Goal: Check status: Check status

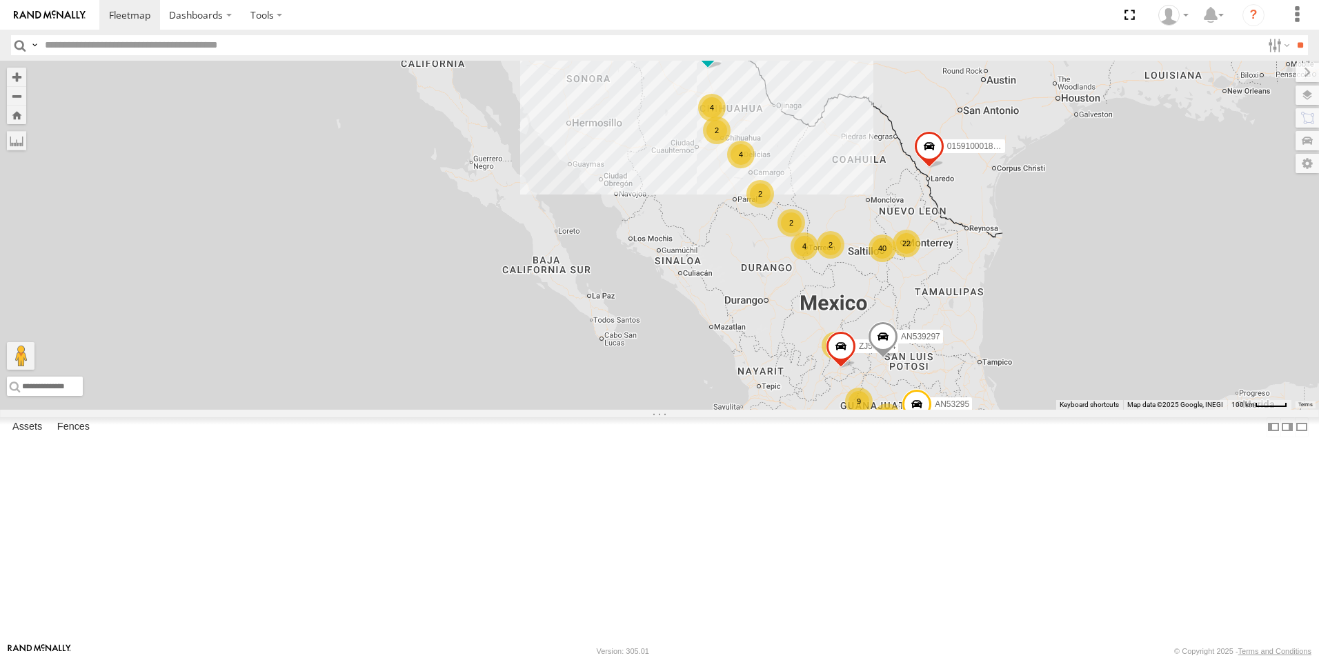
click at [163, 47] on input "text" at bounding box center [650, 45] width 1222 height 20
type input "***"
click at [1292, 35] on input "**" at bounding box center [1300, 45] width 16 height 20
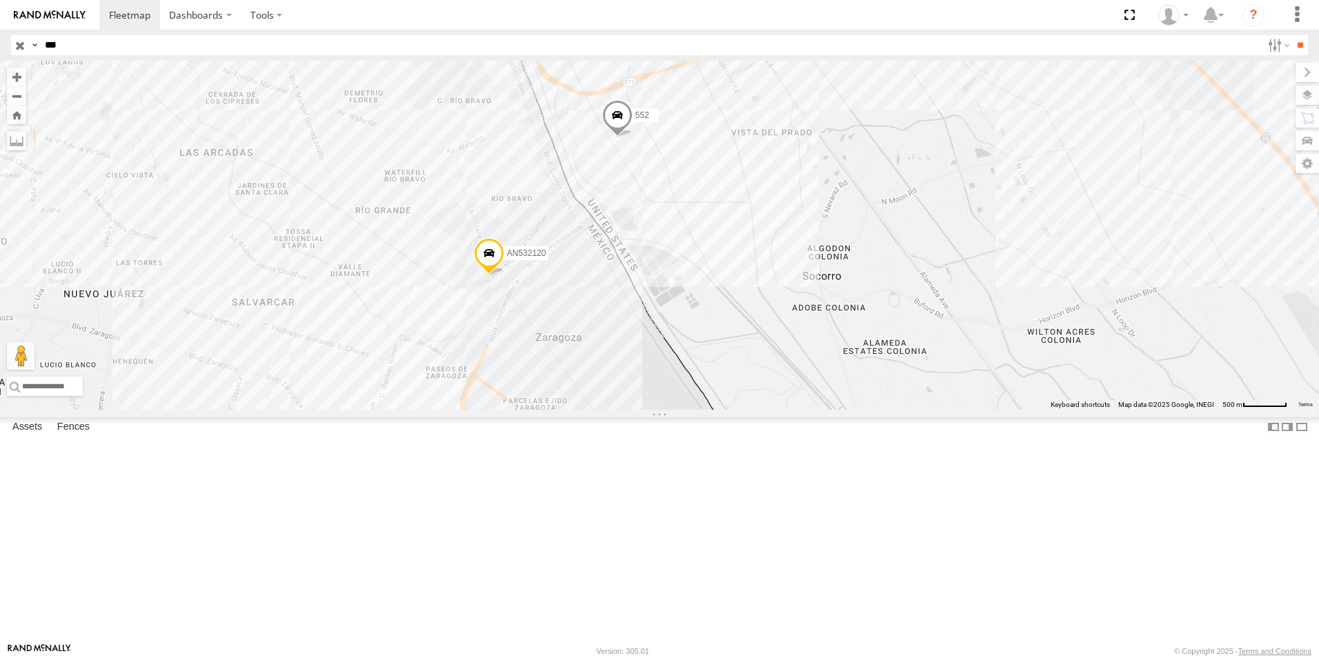
click at [21, 46] on input "button" at bounding box center [20, 45] width 18 height 20
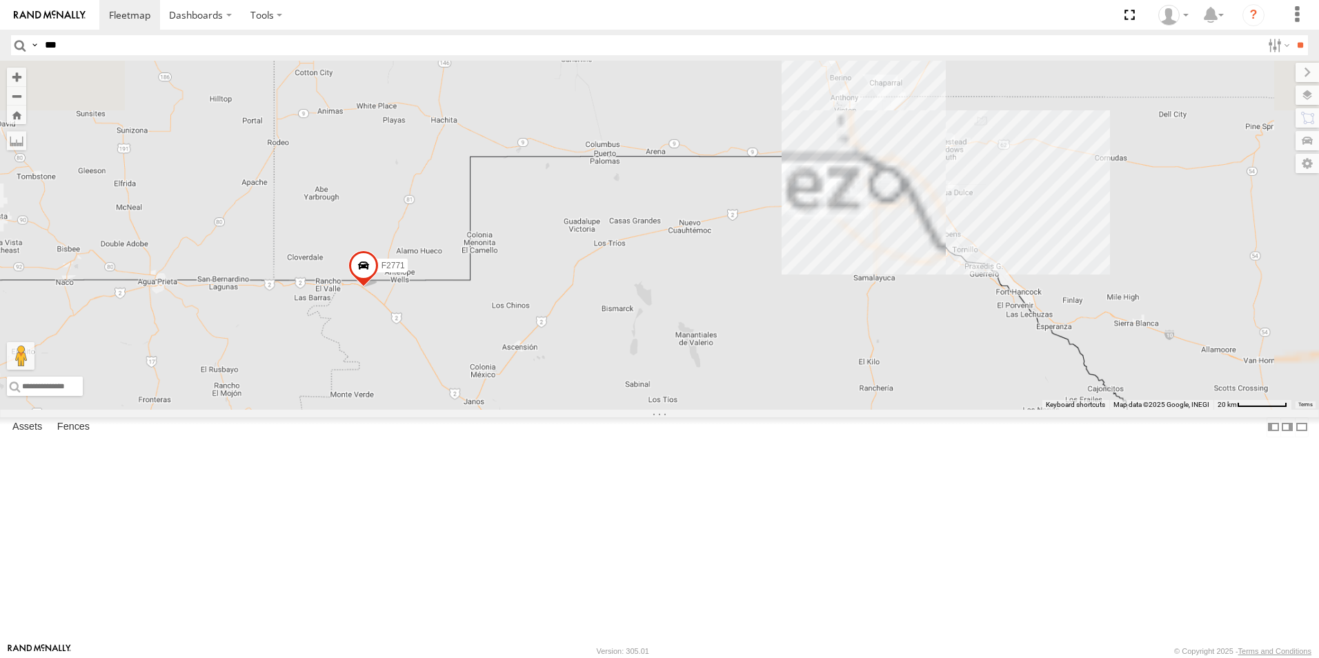
drag, startPoint x: 796, startPoint y: 134, endPoint x: 671, endPoint y: 463, distance: 351.9
click at [671, 410] on div "AN539297 AN53295 AN539011 AN533249 015910001811580 ZJ535914 F2771" at bounding box center [659, 235] width 1319 height 349
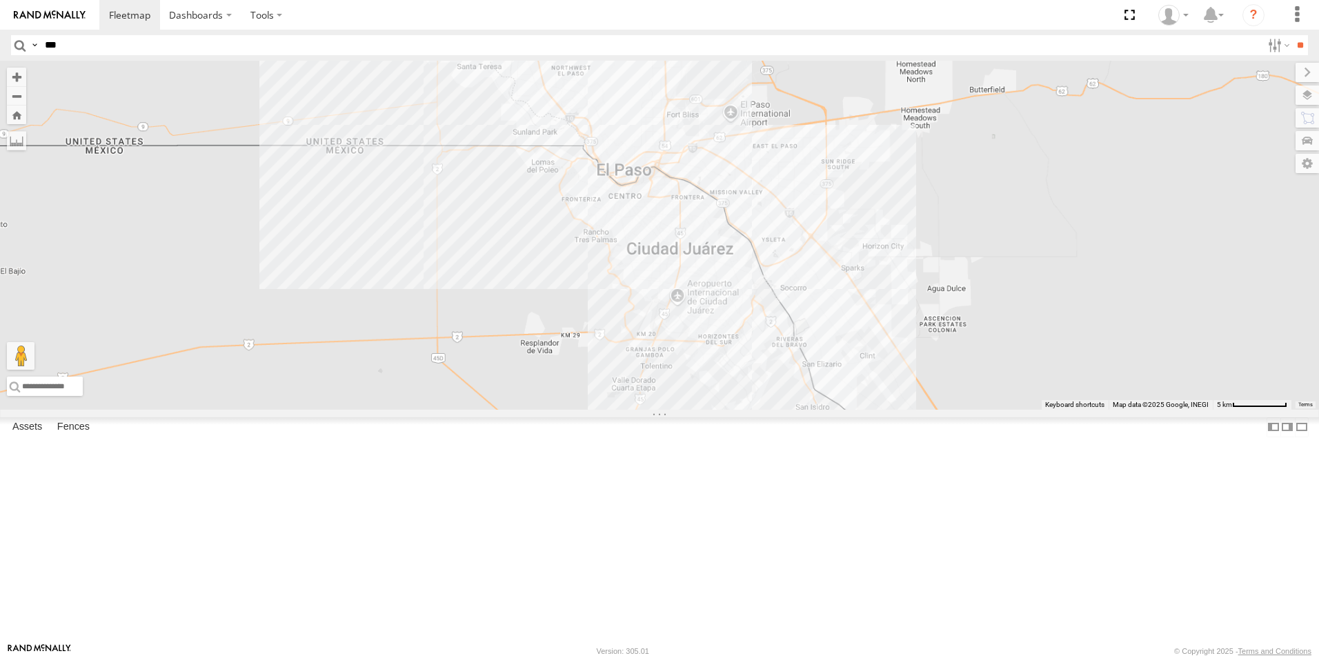
drag, startPoint x: 896, startPoint y: 294, endPoint x: 557, endPoint y: 579, distance: 443.1
click at [557, 410] on div "AN539297 AN53295 AN539011 AN533249 015910001811580 ZJ535914 F2771 AN535509" at bounding box center [659, 235] width 1319 height 349
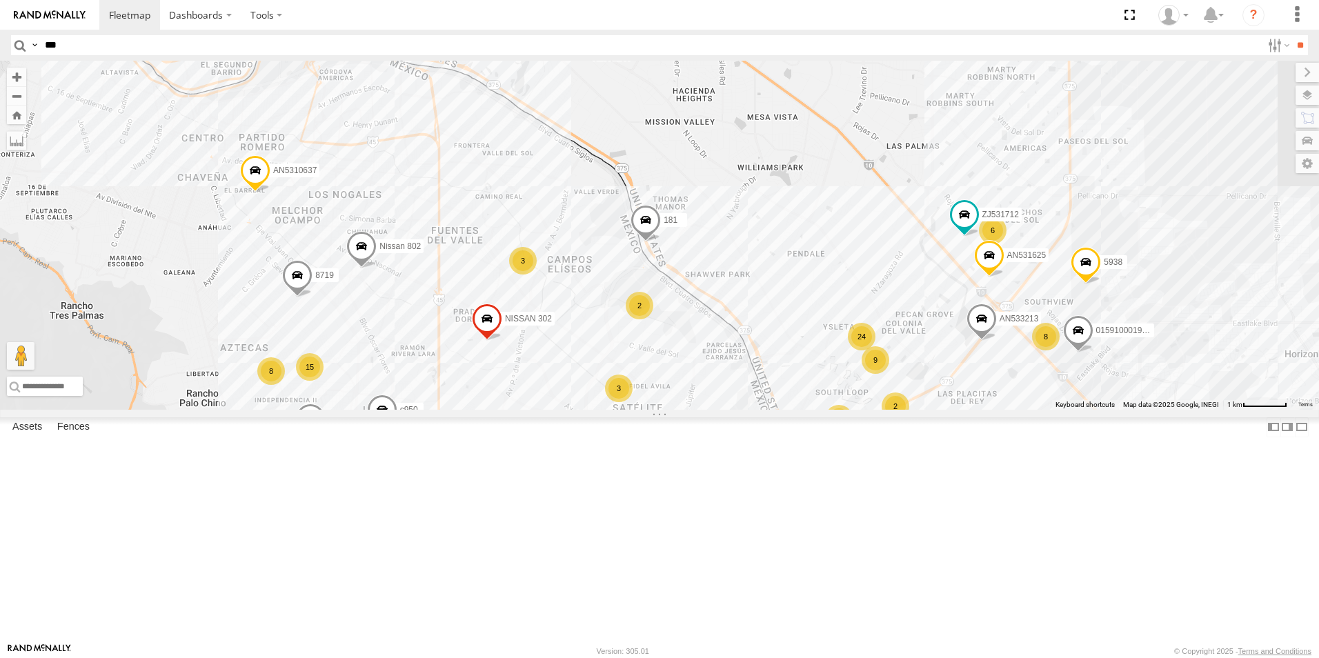
drag, startPoint x: 586, startPoint y: 226, endPoint x: 691, endPoint y: 535, distance: 326.5
click at [691, 410] on div "AN539297 AN53295 AN539011 AN533249 015910001811580 ZJ535914 F2771 AN535509 AN53…" at bounding box center [659, 235] width 1319 height 349
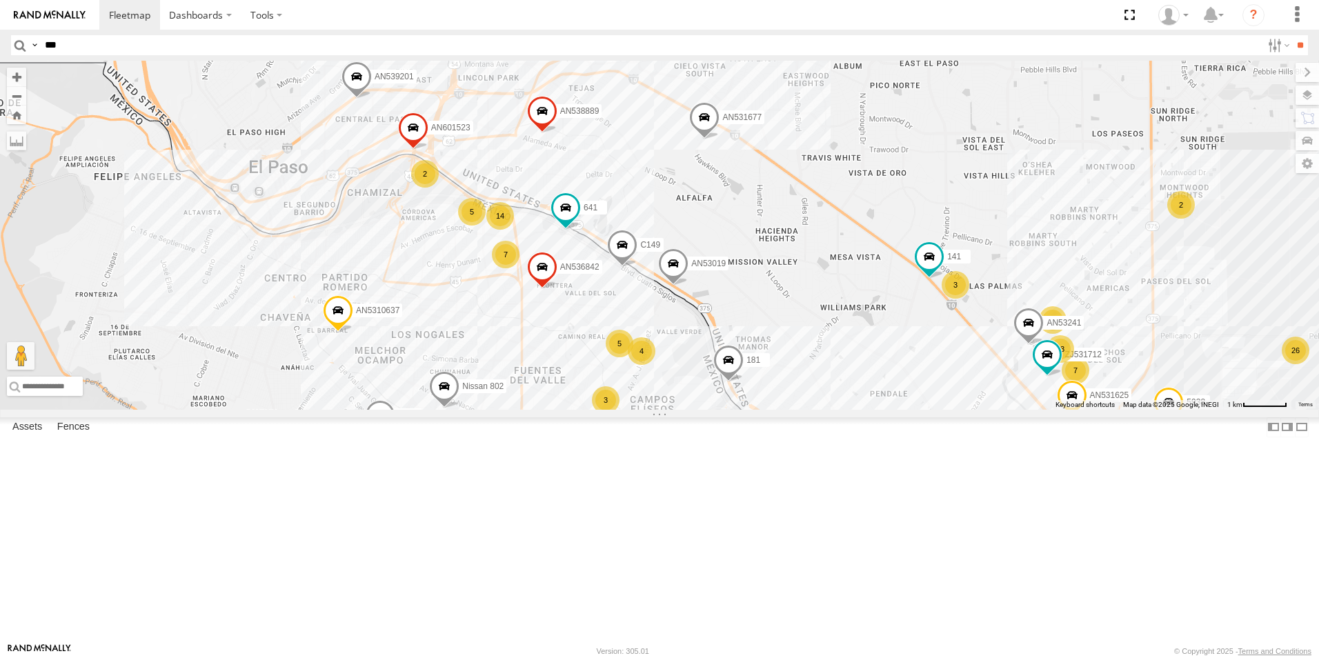
drag, startPoint x: 492, startPoint y: 308, endPoint x: 576, endPoint y: 446, distance: 161.2
click at [576, 410] on div "AN539297 AN53295 AN539011 AN533249 015910001811580 ZJ535914 F2771 AN535509 AN53…" at bounding box center [659, 235] width 1319 height 349
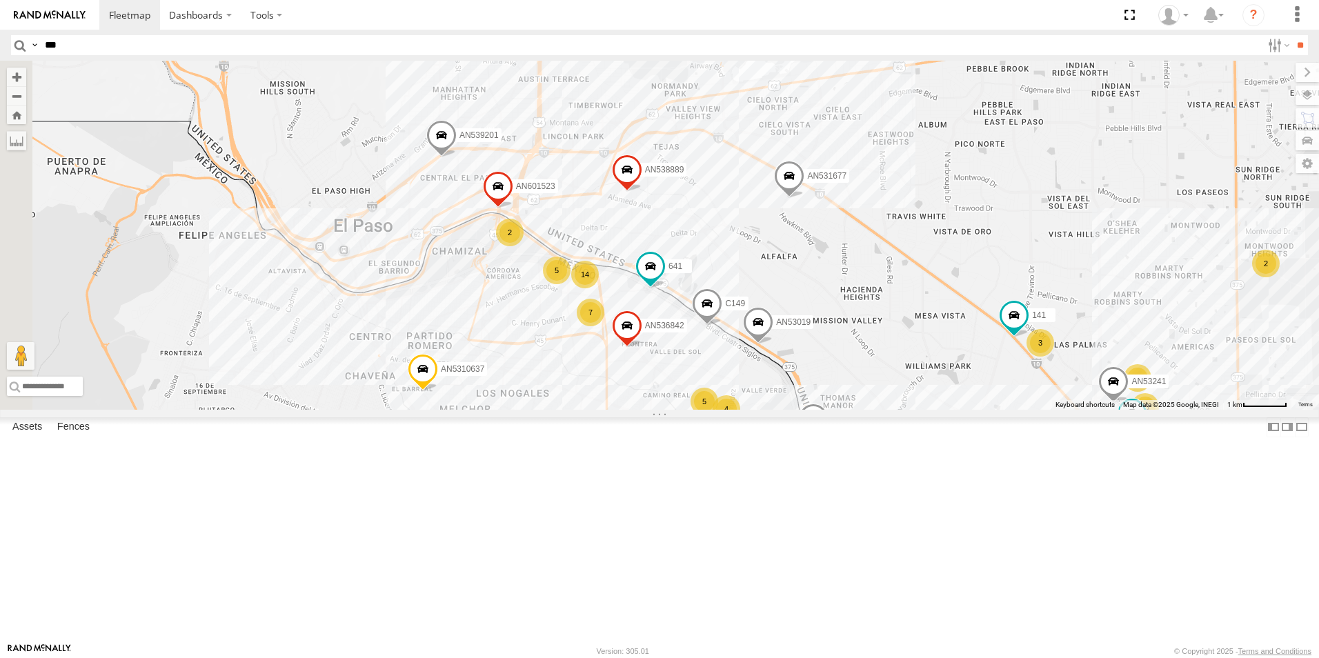
drag, startPoint x: 507, startPoint y: 352, endPoint x: 594, endPoint y: 413, distance: 106.4
click at [594, 410] on div "AN539297 AN53295 AN539011 AN533249 015910001811580 ZJ535914 F2771 AN535509 AN53…" at bounding box center [659, 235] width 1319 height 349
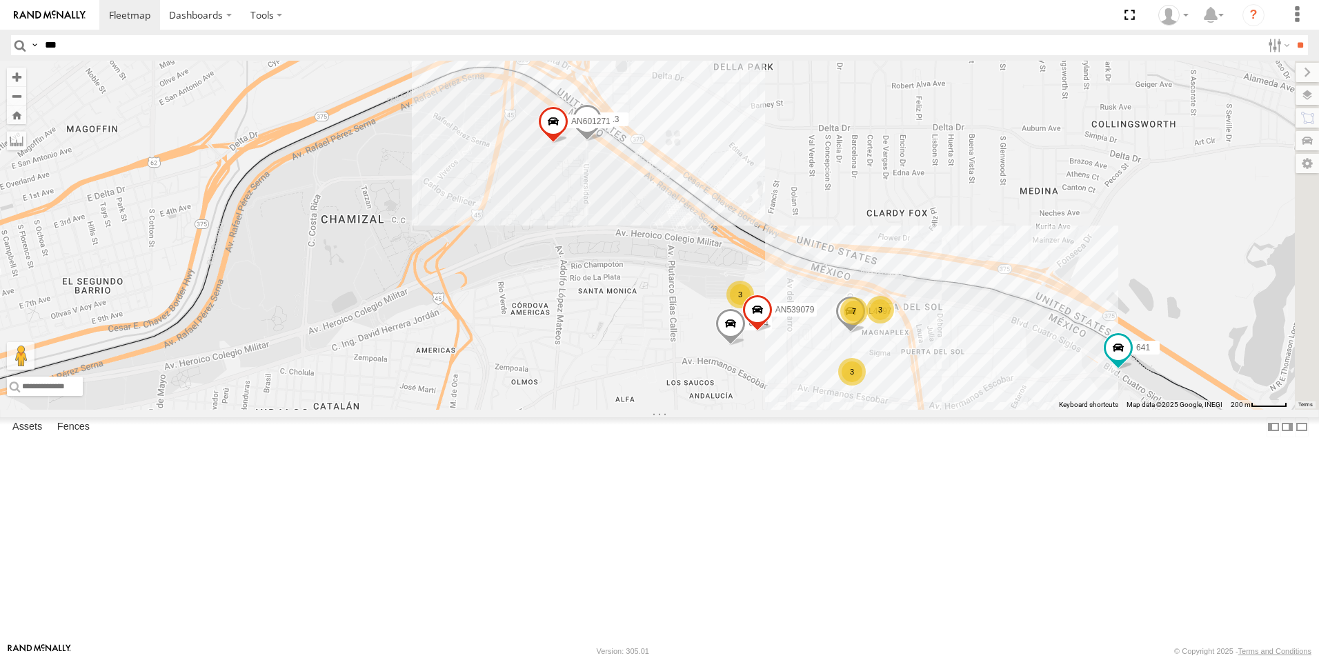
drag, startPoint x: 1135, startPoint y: 537, endPoint x: 673, endPoint y: 435, distance: 474.0
click at [827, 410] on div "AN539297 AN53295 AN539011 AN533249 015910001811580 ZJ535914 F2771 AN535509 AN53…" at bounding box center [659, 235] width 1319 height 349
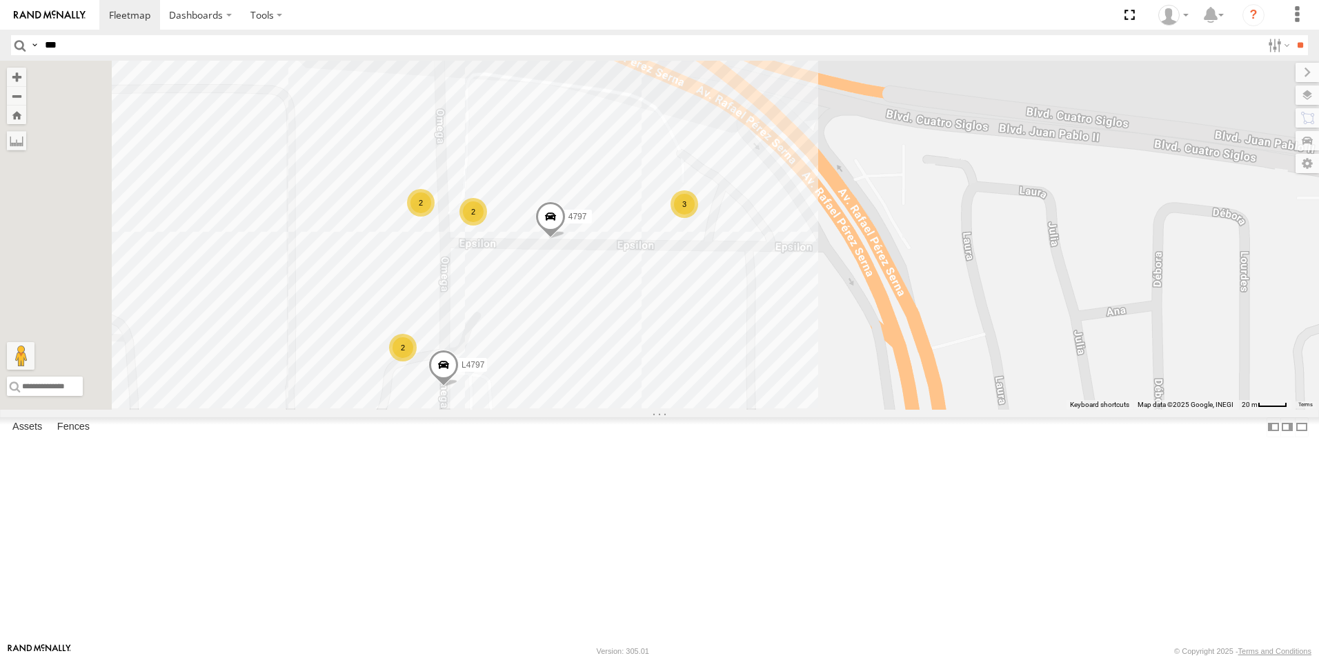
drag, startPoint x: 459, startPoint y: 385, endPoint x: 541, endPoint y: 420, distance: 88.7
click at [541, 410] on div "AN539297 AN53295 AN539011 AN533249 015910001811580 ZJ535914 F2771 AN535509 AN53…" at bounding box center [659, 235] width 1319 height 349
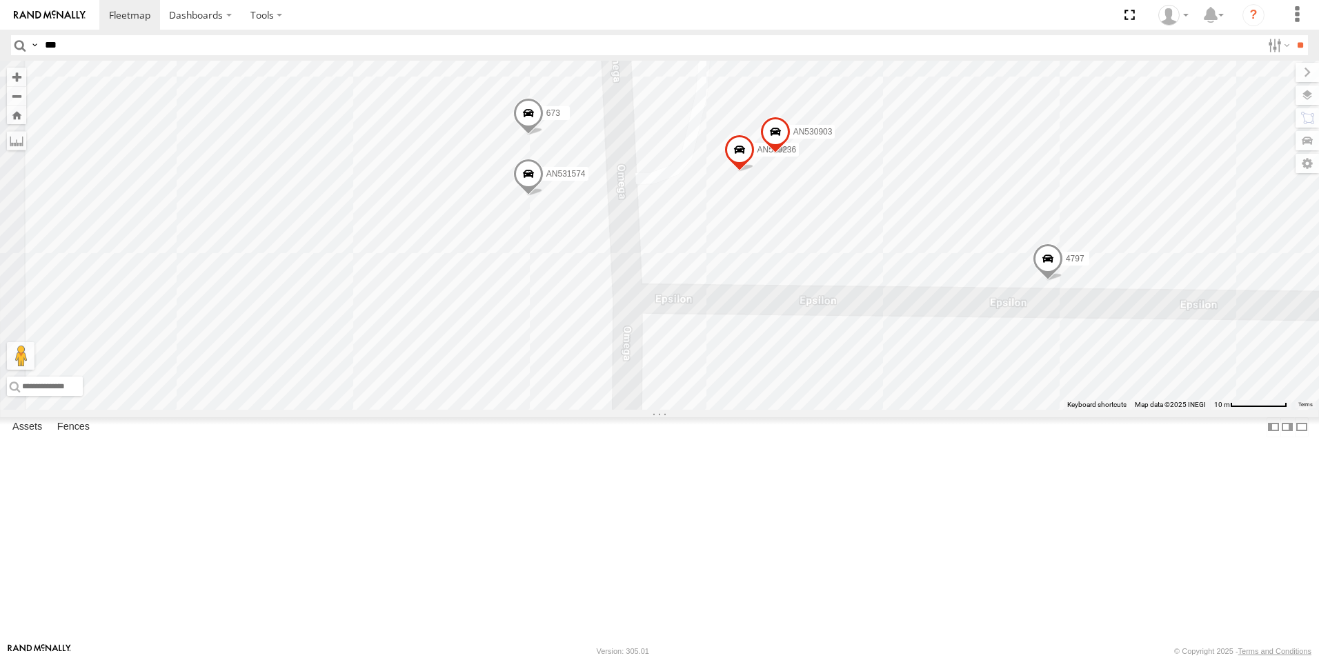
drag, startPoint x: 637, startPoint y: 303, endPoint x: 635, endPoint y: 456, distance: 153.1
click at [635, 410] on div "AN539297 AN53295 AN539011 AN533249 015910001811580 ZJ535914 F2771 AN535509 AN53…" at bounding box center [659, 235] width 1319 height 349
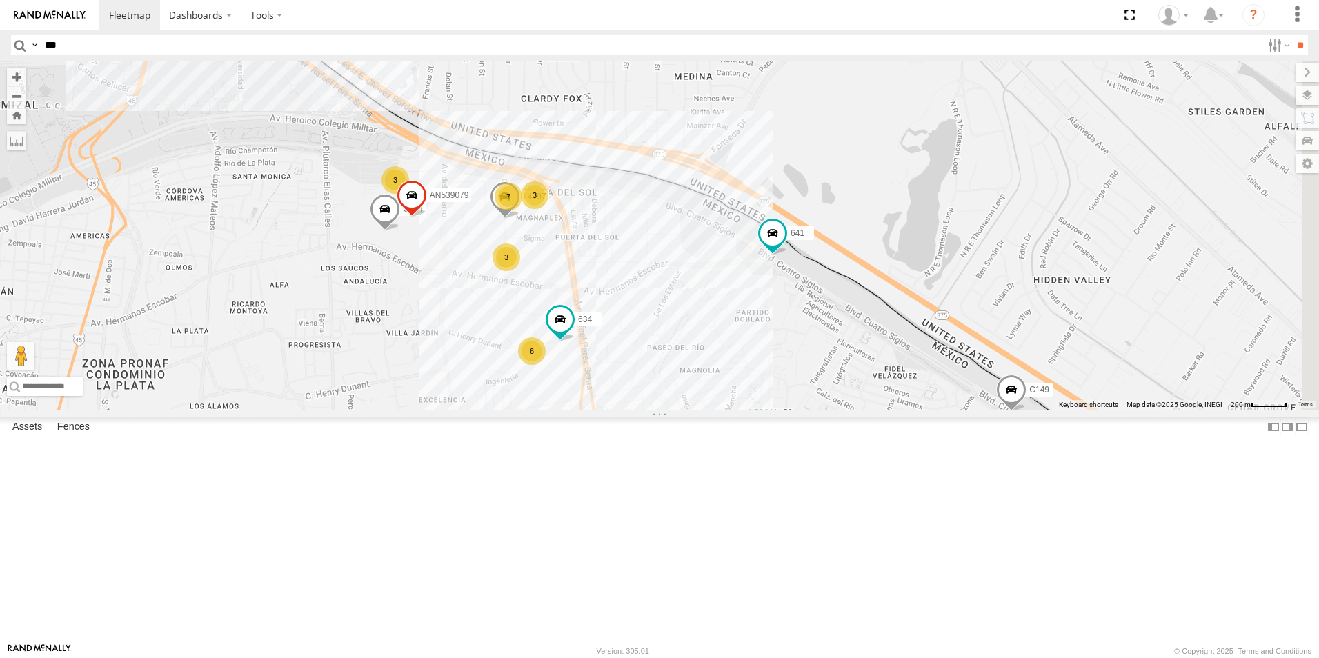
drag, startPoint x: 940, startPoint y: 564, endPoint x: 553, endPoint y: 297, distance: 470.1
click at [572, 308] on div "AN539297 AN53295 AN539011 AN533249 015910001811580 ZJ535914 F2771 AN535509 AN53…" at bounding box center [659, 235] width 1319 height 349
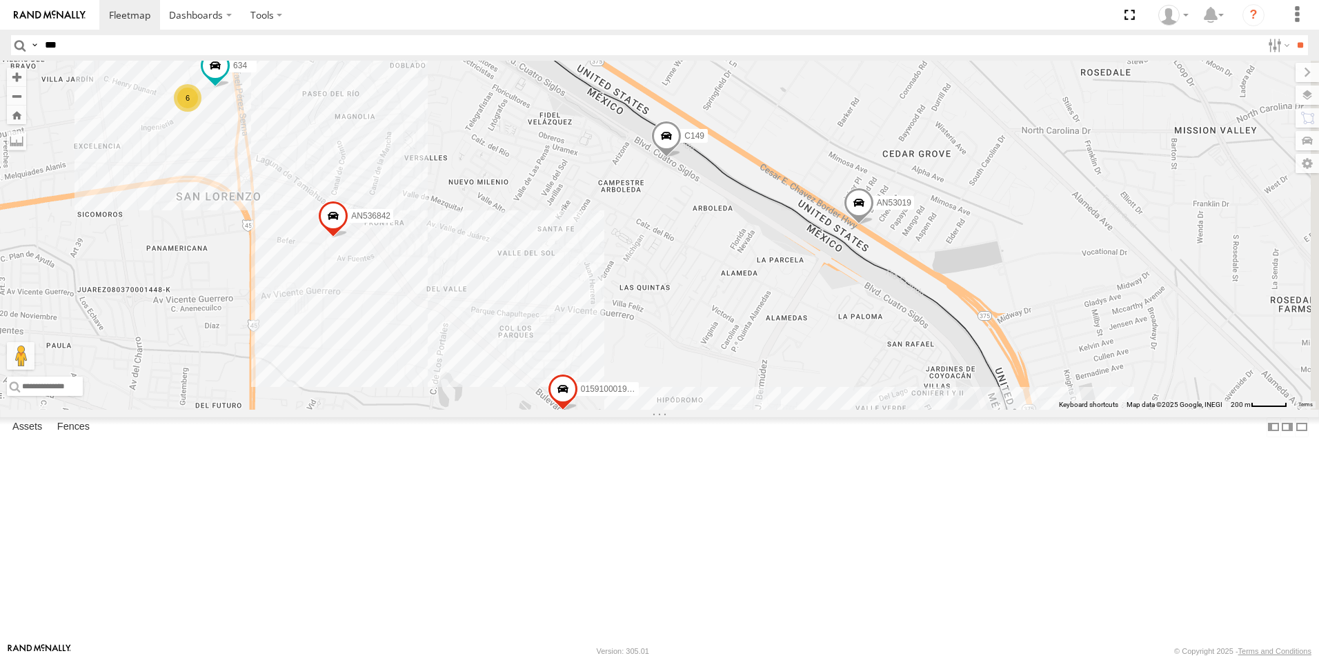
drag, startPoint x: 871, startPoint y: 458, endPoint x: 725, endPoint y: 269, distance: 239.0
click at [775, 341] on div "AN539297 AN53295 AN539011 AN533249 015910001811580 ZJ535914 F2771 AN535509 AN53…" at bounding box center [659, 235] width 1319 height 349
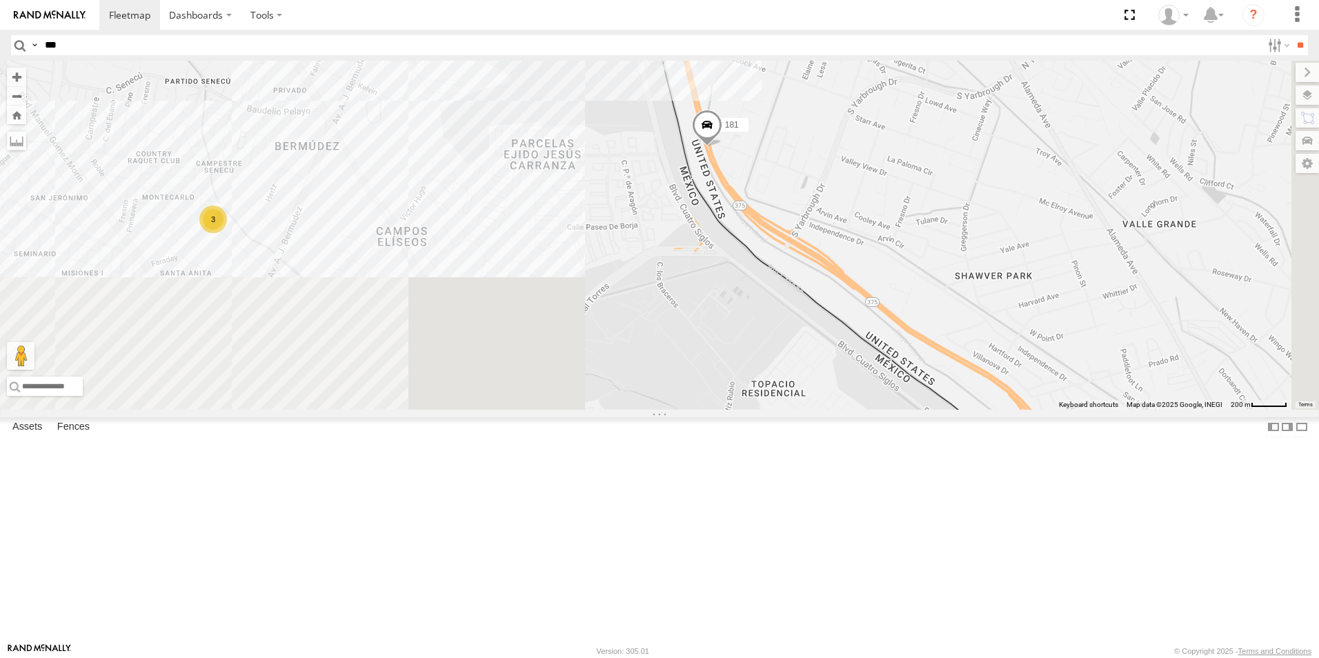
drag, startPoint x: 973, startPoint y: 551, endPoint x: 683, endPoint y: 203, distance: 453.0
click at [697, 221] on div "AN539297 AN53295 AN539011 AN533249 015910001811580 ZJ535914 F2771 AN535509 AN53…" at bounding box center [659, 235] width 1319 height 349
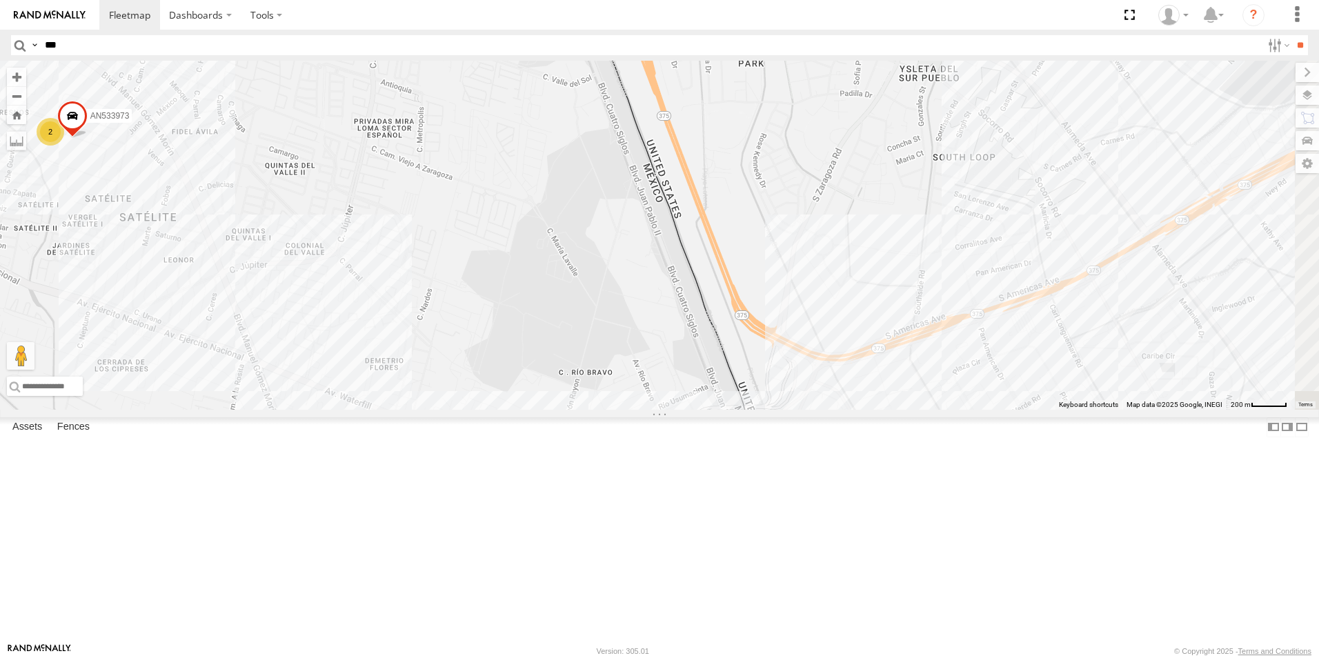
drag, startPoint x: 852, startPoint y: 508, endPoint x: 577, endPoint y: 127, distance: 470.4
click at [613, 189] on div "AN539297 AN53295 AN539011 AN533249 015910001811580 ZJ535914 F2771 AN535509 AN53…" at bounding box center [659, 235] width 1319 height 349
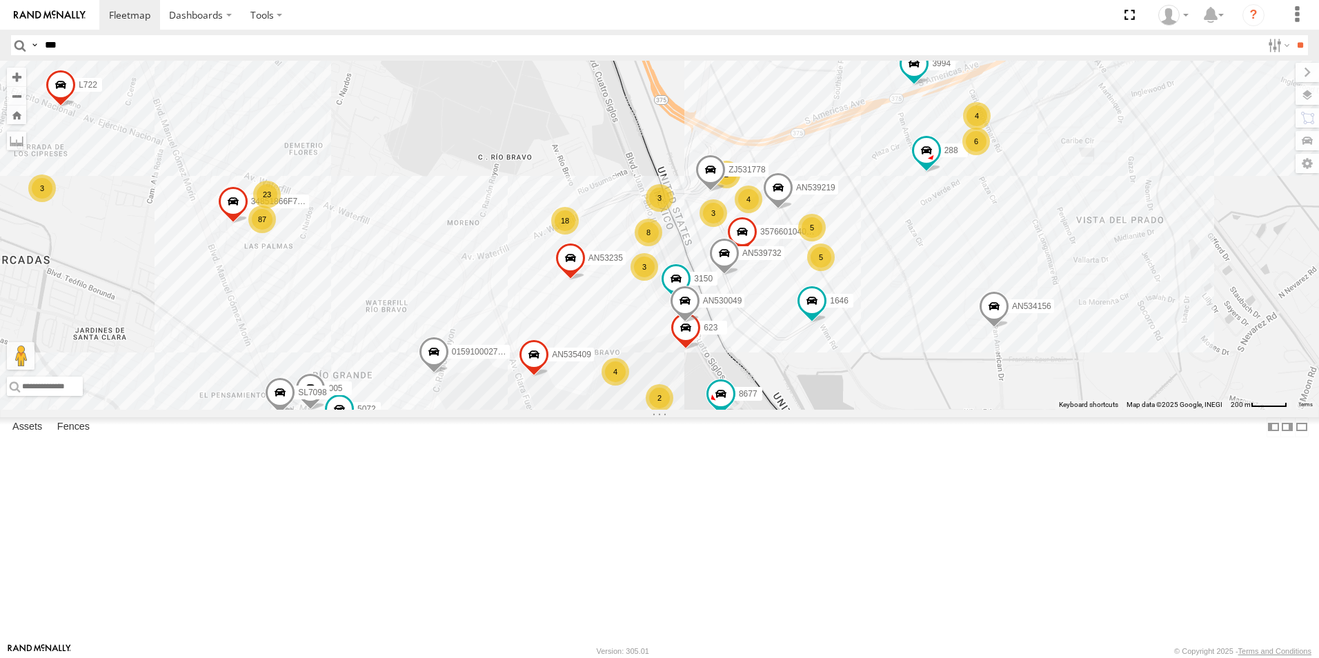
drag, startPoint x: 589, startPoint y: 441, endPoint x: 663, endPoint y: 301, distance: 158.3
click at [663, 301] on div "AN539297 AN53295 AN539011 AN533249 015910001811580 ZJ535914 F2771 AN535509 AN53…" at bounding box center [659, 235] width 1319 height 349
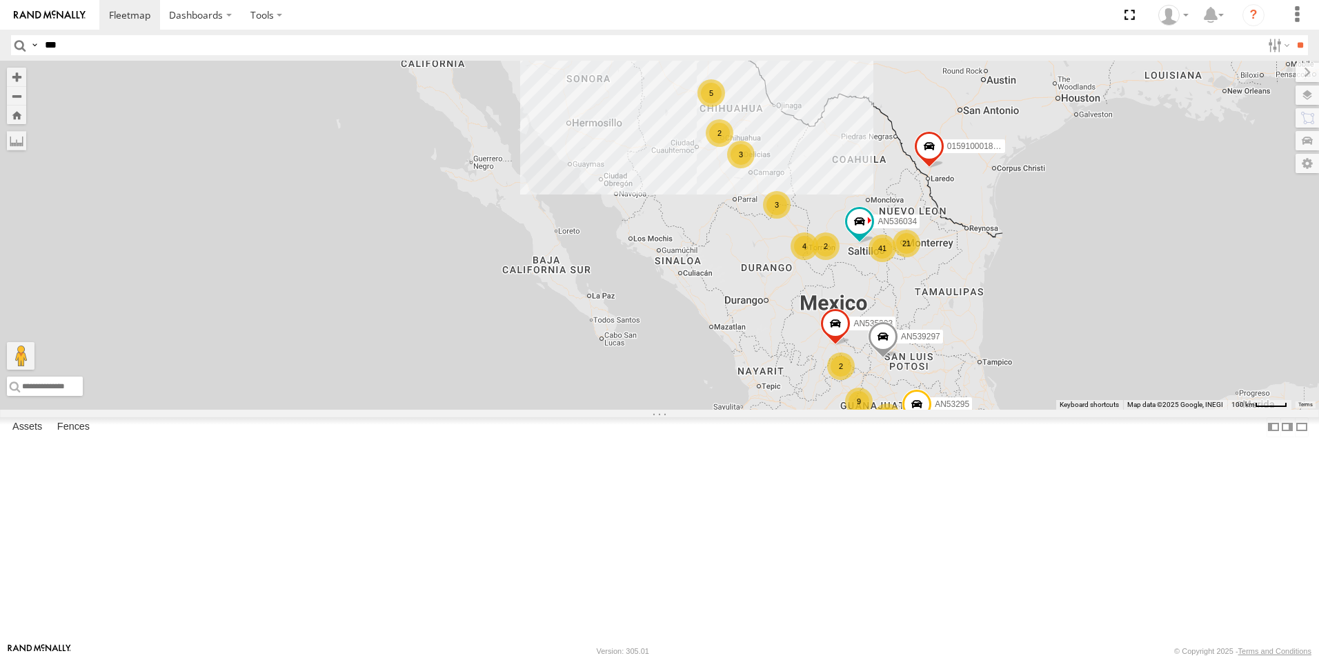
click at [117, 49] on input "***" at bounding box center [650, 45] width 1222 height 20
type input "***"
click at [1292, 35] on input "**" at bounding box center [1300, 45] width 16 height 20
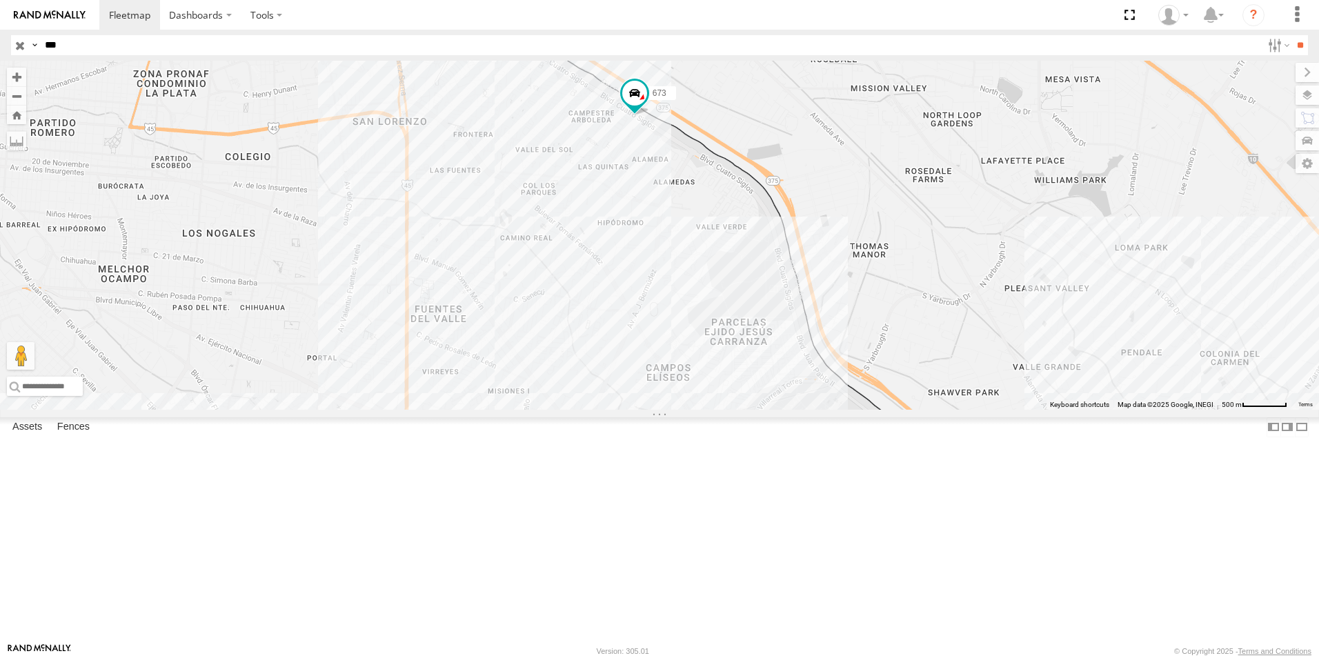
drag, startPoint x: 816, startPoint y: 457, endPoint x: 610, endPoint y: 266, distance: 281.1
click at [613, 270] on div "AN531673 [PHONE_NUMBER]" at bounding box center [659, 235] width 1319 height 349
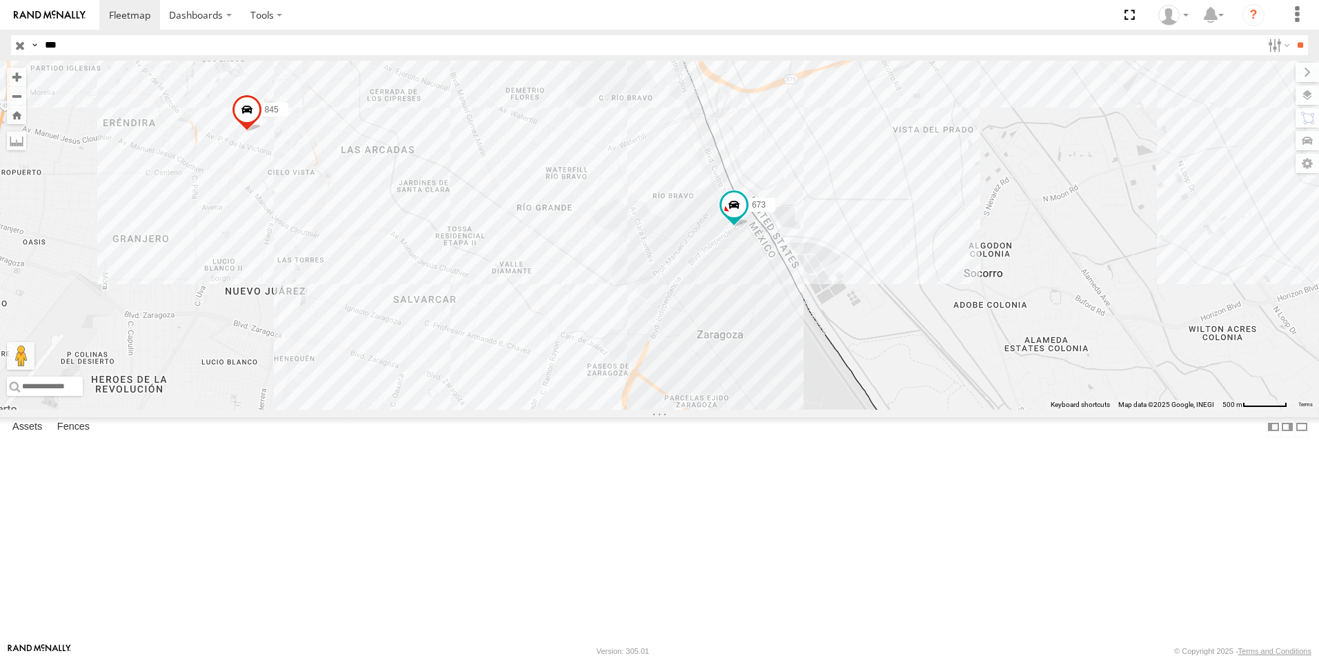
drag, startPoint x: 714, startPoint y: 481, endPoint x: 795, endPoint y: 355, distance: 149.2
click at [795, 356] on div "AN531673 [PHONE_NUMBER]" at bounding box center [659, 235] width 1319 height 349
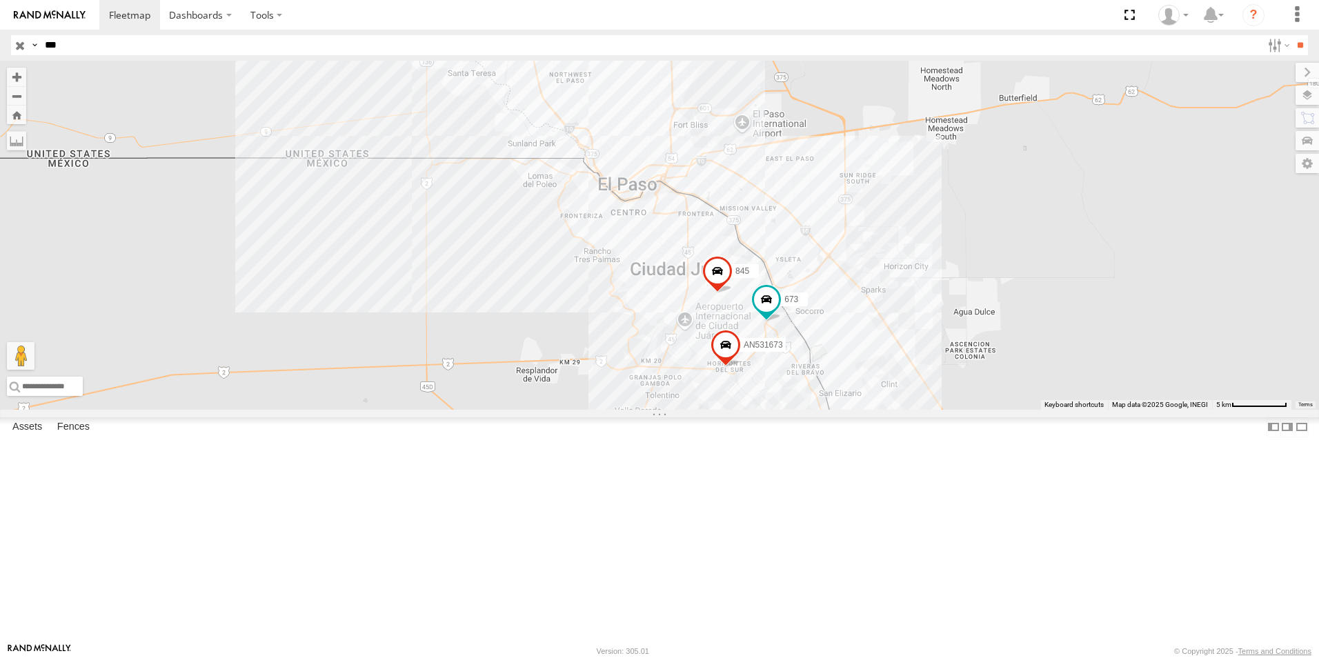
drag, startPoint x: 826, startPoint y: 463, endPoint x: 785, endPoint y: 404, distance: 71.9
click at [790, 404] on div "AN531673 [PHONE_NUMBER]" at bounding box center [659, 235] width 1319 height 349
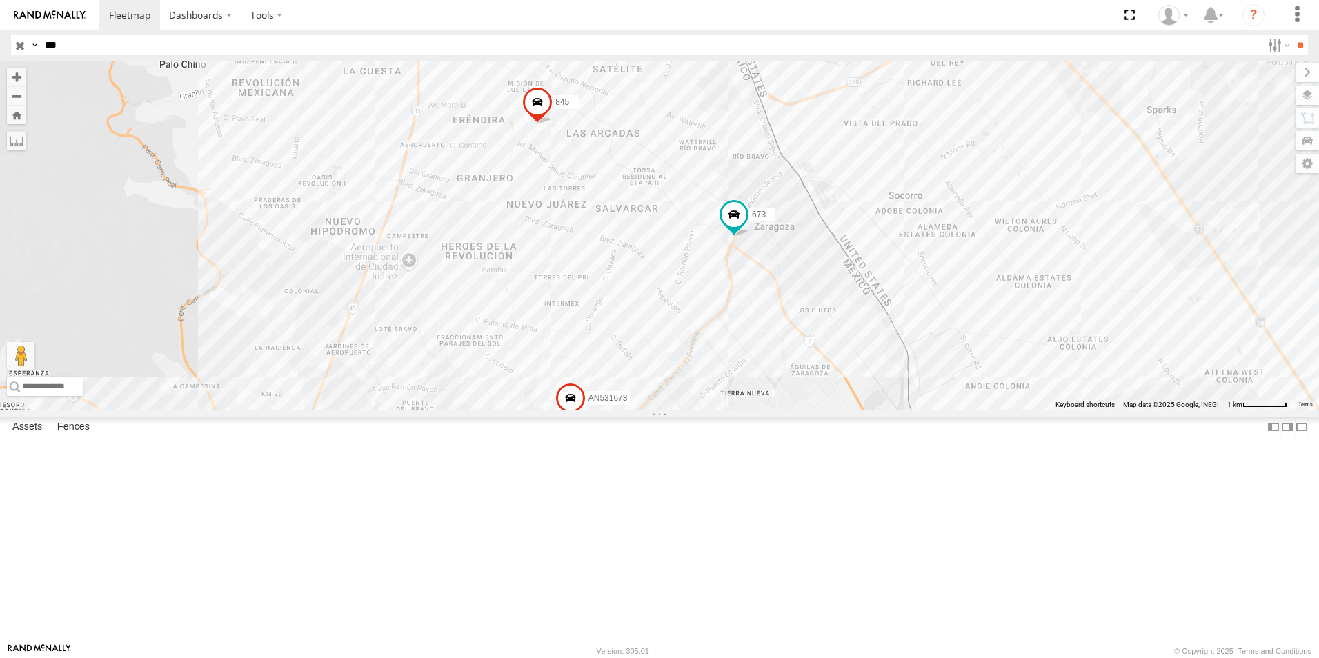
drag, startPoint x: 834, startPoint y: 341, endPoint x: 643, endPoint y: 454, distance: 221.7
click at [643, 410] on div "AN531673 [PHONE_NUMBER]" at bounding box center [659, 235] width 1319 height 349
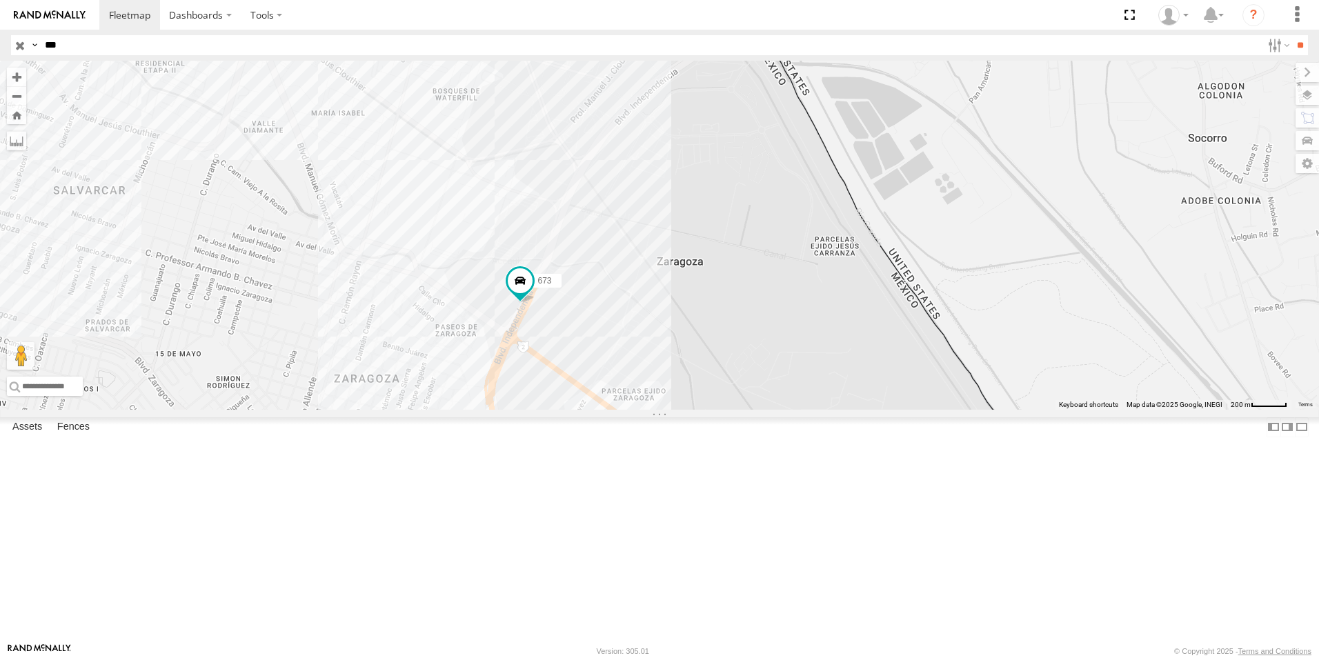
drag, startPoint x: 566, startPoint y: 201, endPoint x: 606, endPoint y: 322, distance: 127.0
click at [606, 322] on div "AN531673 [PHONE_NUMBER]" at bounding box center [659, 235] width 1319 height 349
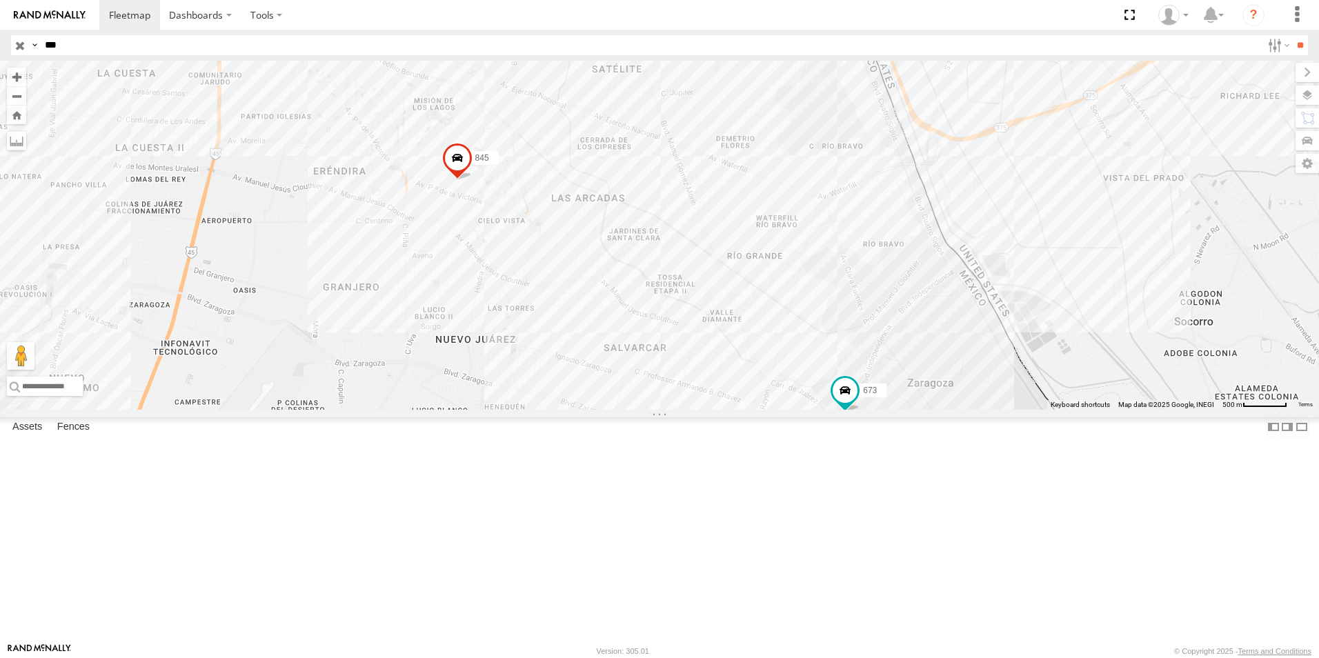
drag, startPoint x: 796, startPoint y: 513, endPoint x: 690, endPoint y: 301, distance: 236.9
click at [691, 304] on div "673 AN531673 845 5723" at bounding box center [659, 235] width 1319 height 349
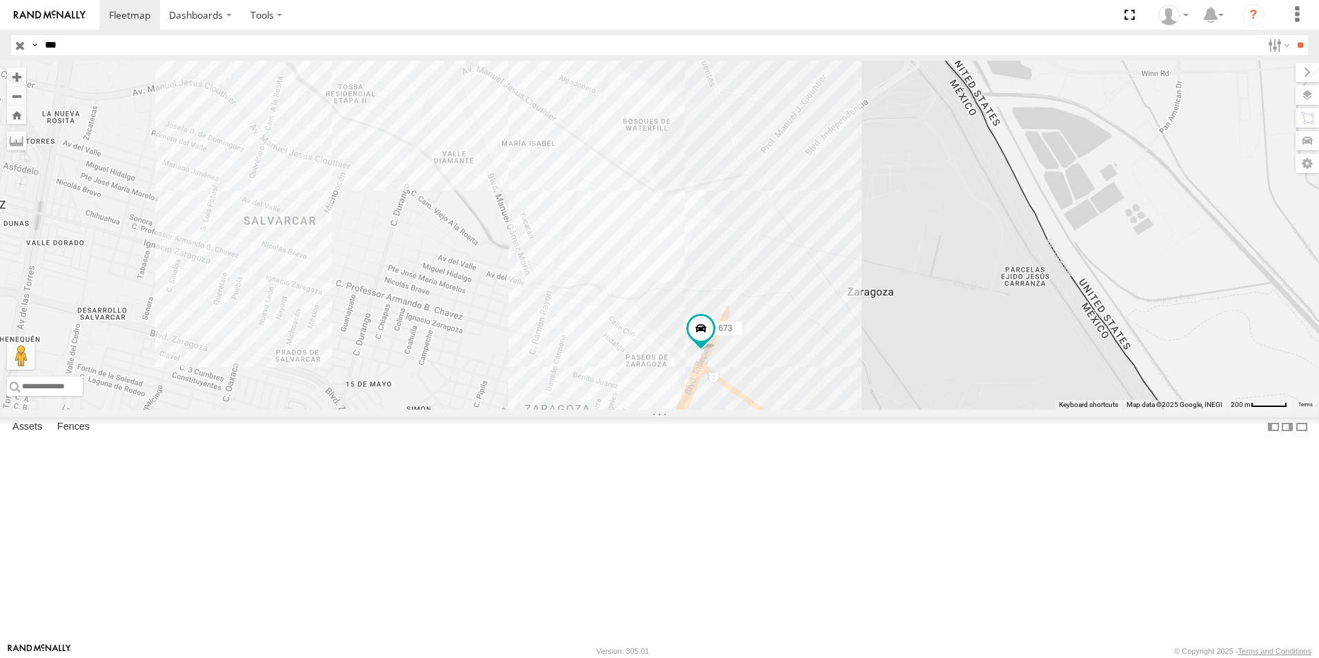
drag, startPoint x: 583, startPoint y: 208, endPoint x: 555, endPoint y: 419, distance: 213.6
click at [555, 410] on div "673 AN531673 845 5723" at bounding box center [659, 235] width 1319 height 349
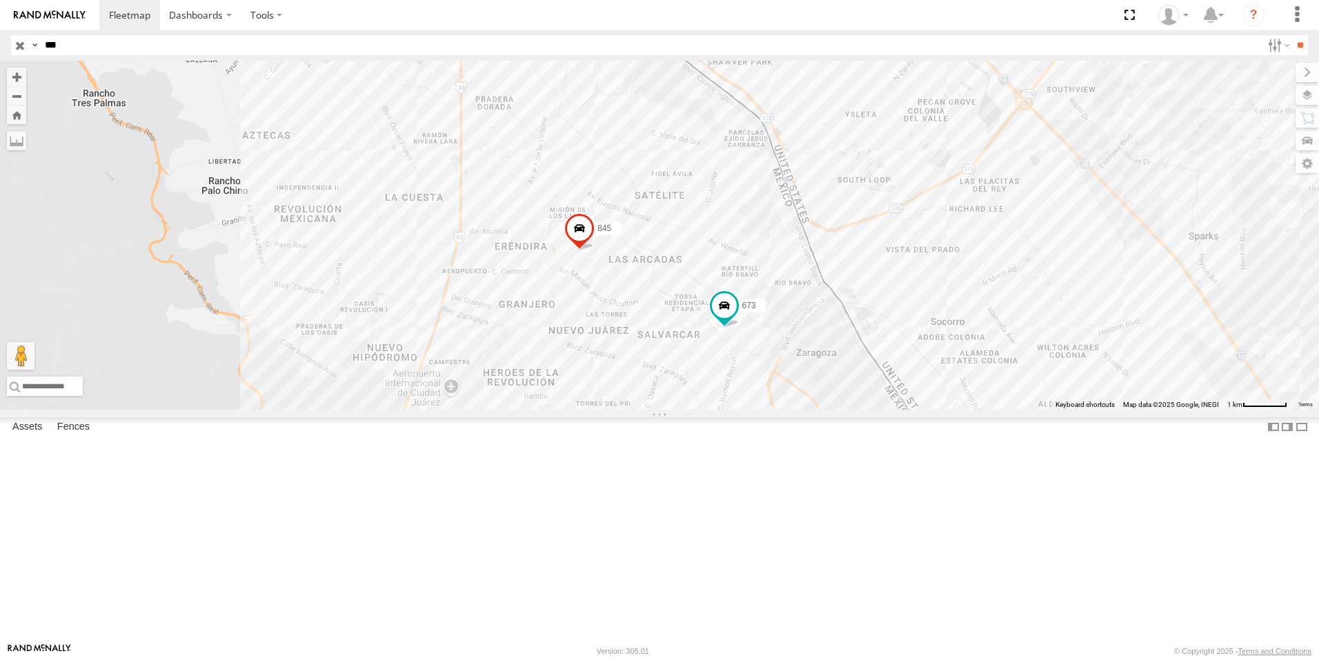
drag, startPoint x: 757, startPoint y: 434, endPoint x: 744, endPoint y: 379, distance: 56.7
click at [745, 380] on div "673 AN531673 845 5723" at bounding box center [659, 235] width 1319 height 349
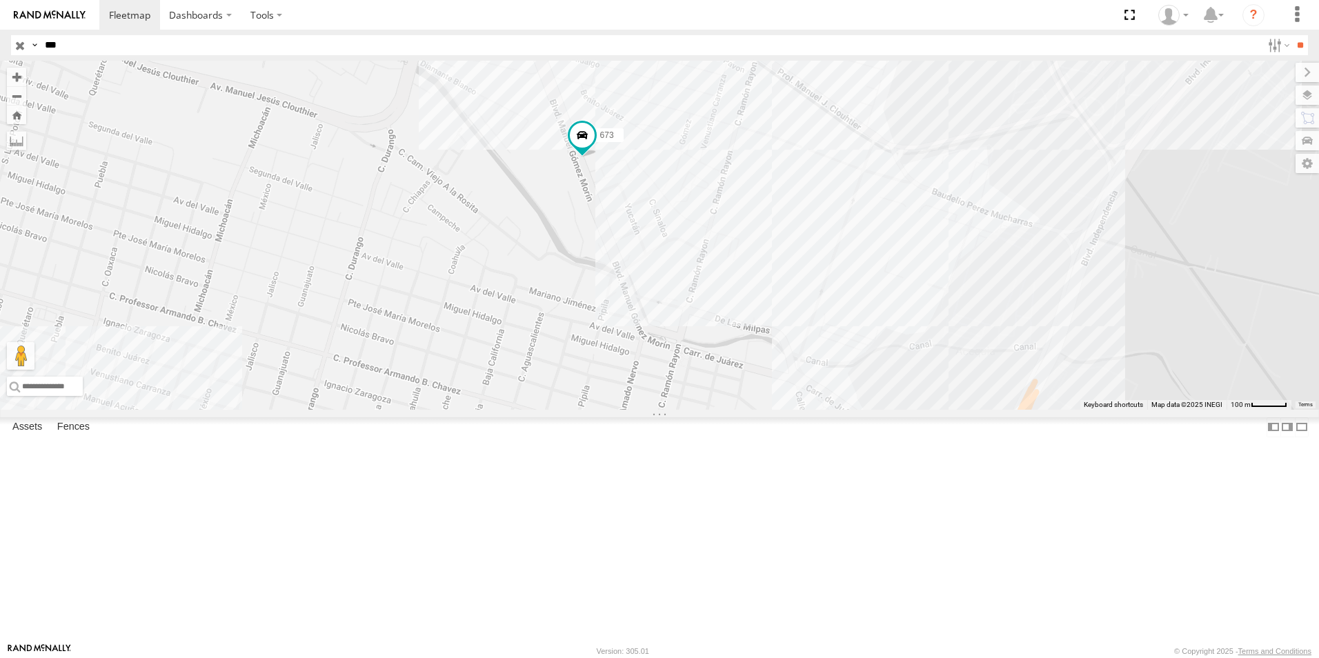
drag, startPoint x: 697, startPoint y: 282, endPoint x: 670, endPoint y: 430, distance: 150.0
click at [670, 410] on div "673 AN531673 845 5723" at bounding box center [659, 235] width 1319 height 349
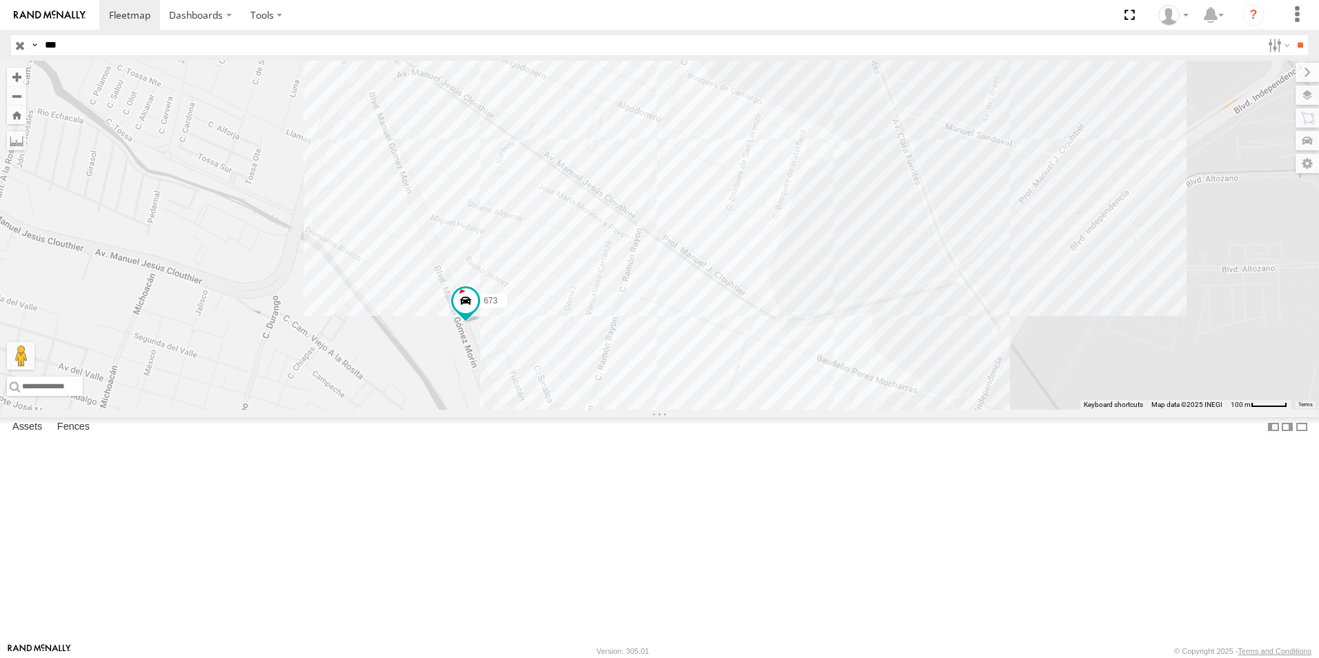
drag, startPoint x: 718, startPoint y: 371, endPoint x: 632, endPoint y: 479, distance: 137.9
click at [632, 410] on div "845 673" at bounding box center [659, 235] width 1319 height 349
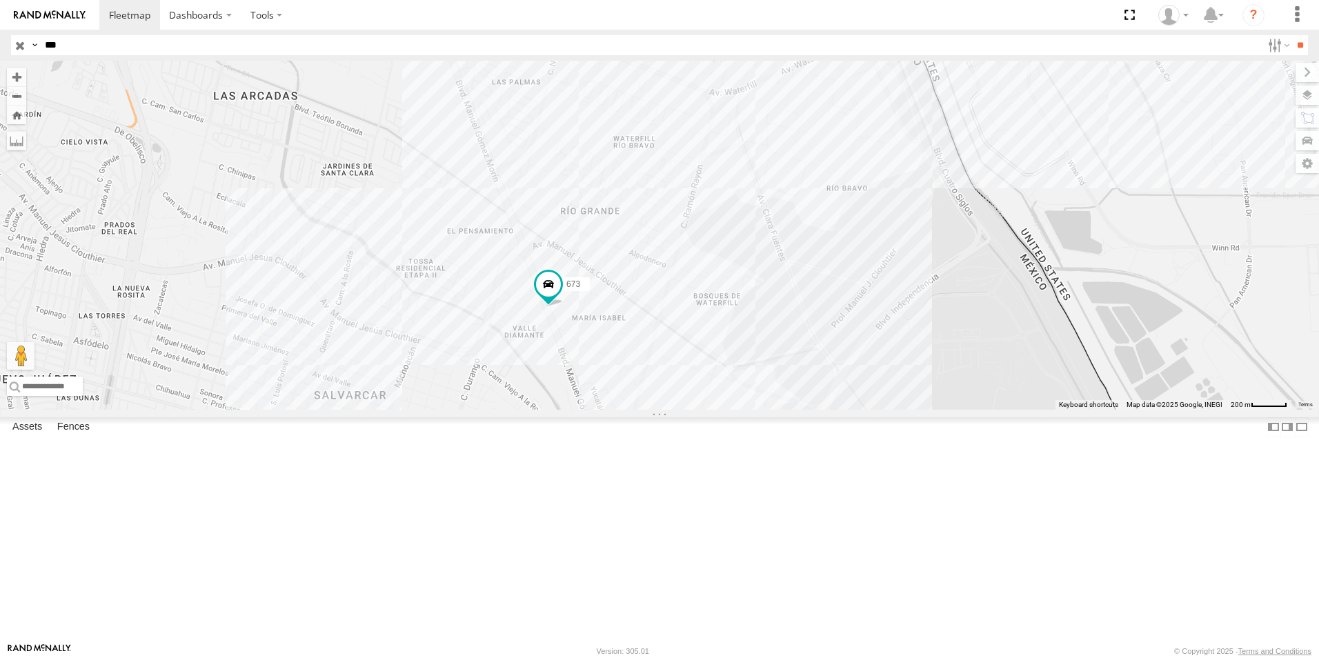
drag, startPoint x: 875, startPoint y: 393, endPoint x: 871, endPoint y: 419, distance: 25.9
click at [871, 410] on div "845 673" at bounding box center [659, 235] width 1319 height 349
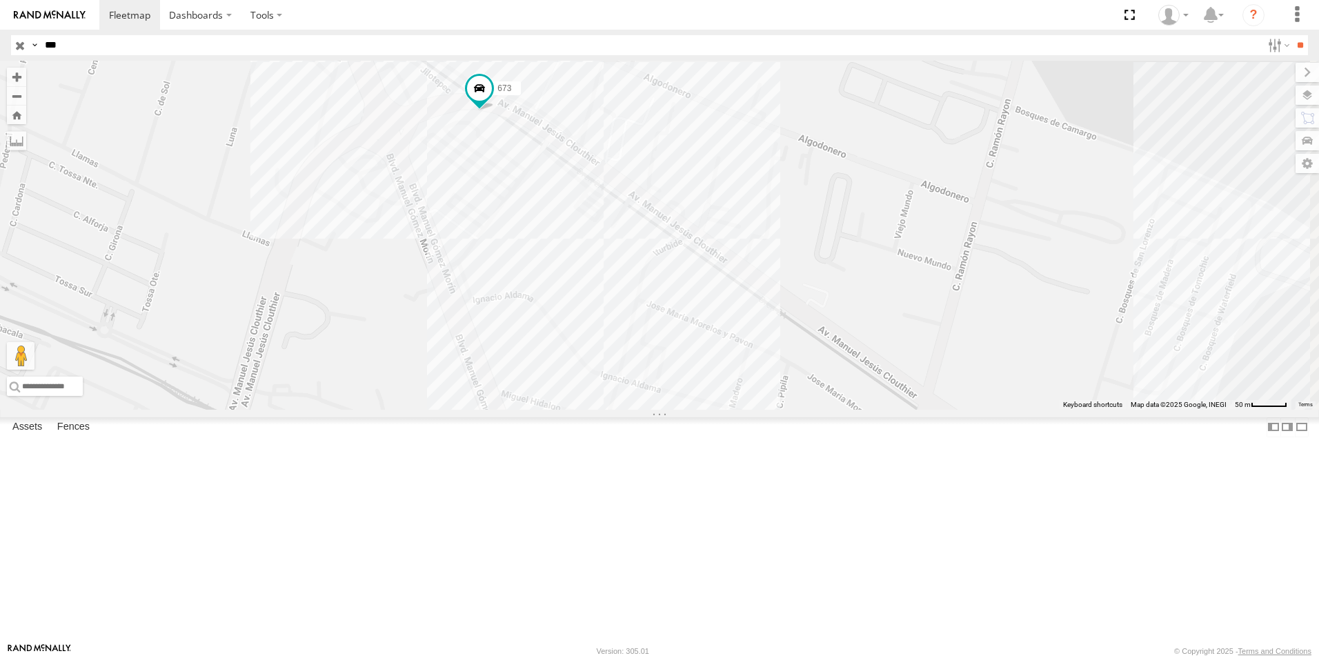
drag, startPoint x: 842, startPoint y: 479, endPoint x: 426, endPoint y: 334, distance: 441.1
click at [426, 334] on div "673" at bounding box center [659, 235] width 1319 height 349
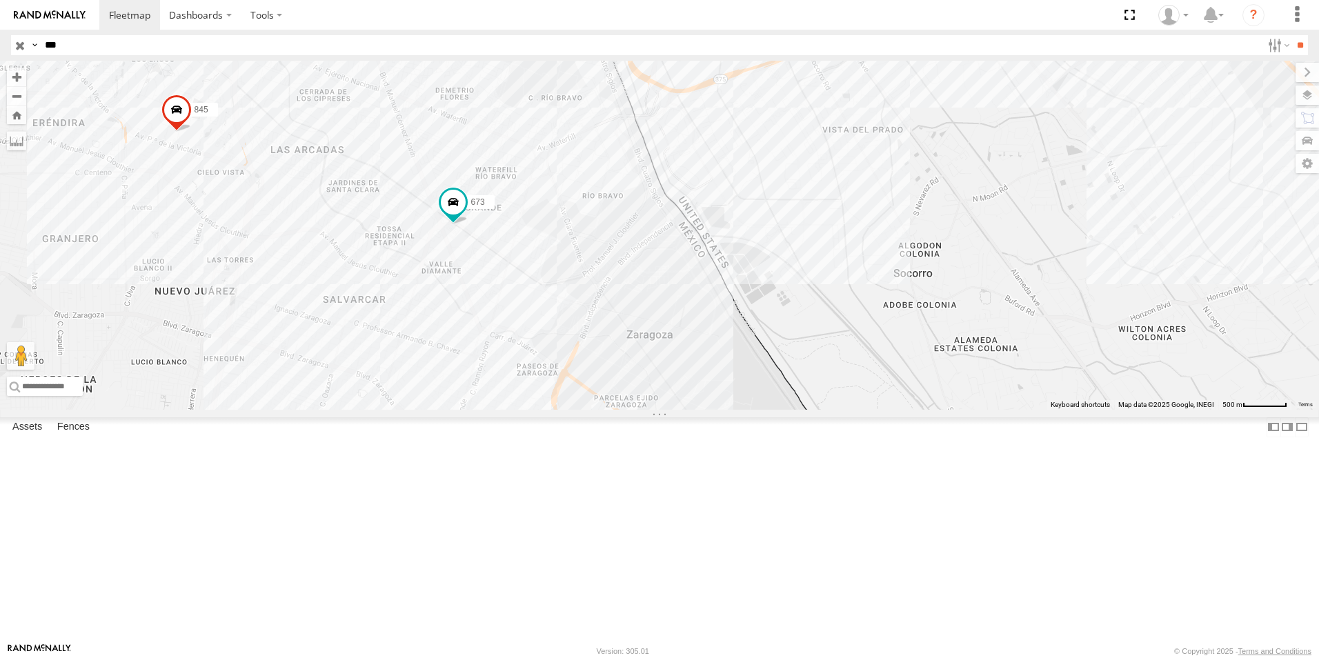
drag, startPoint x: 1043, startPoint y: 423, endPoint x: 647, endPoint y: 357, distance: 401.3
click at [655, 355] on div "845 673" at bounding box center [659, 235] width 1319 height 349
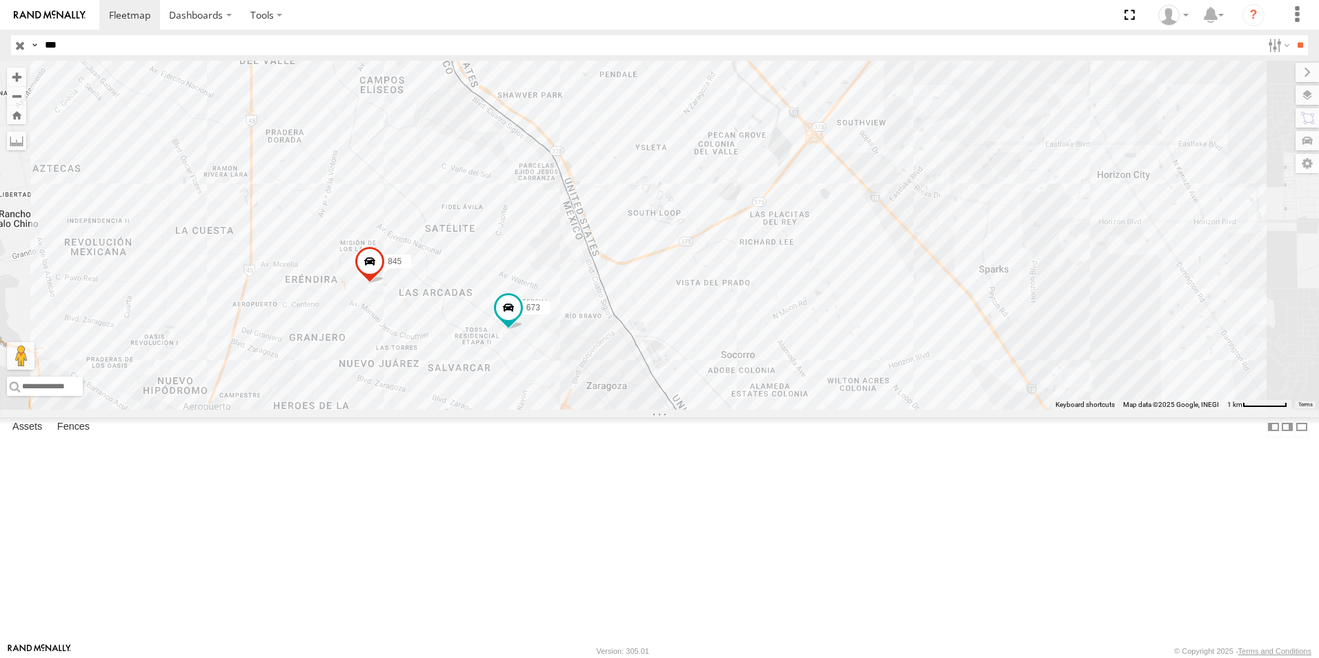
drag, startPoint x: 673, startPoint y: 430, endPoint x: 677, endPoint y: 395, distance: 35.4
click at [677, 395] on div "845 673 AN531673 5723" at bounding box center [659, 235] width 1319 height 349
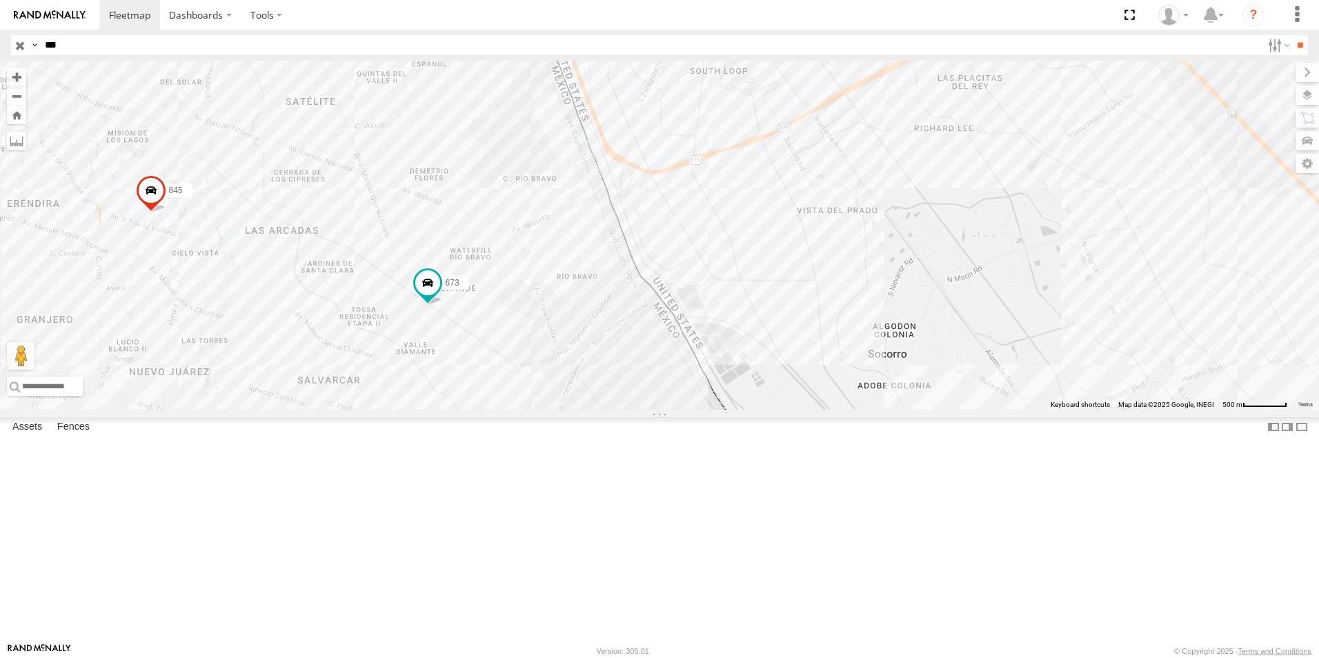
drag, startPoint x: 585, startPoint y: 491, endPoint x: 587, endPoint y: 414, distance: 77.3
click at [596, 410] on div "845 673 AN531673 5723" at bounding box center [659, 235] width 1319 height 349
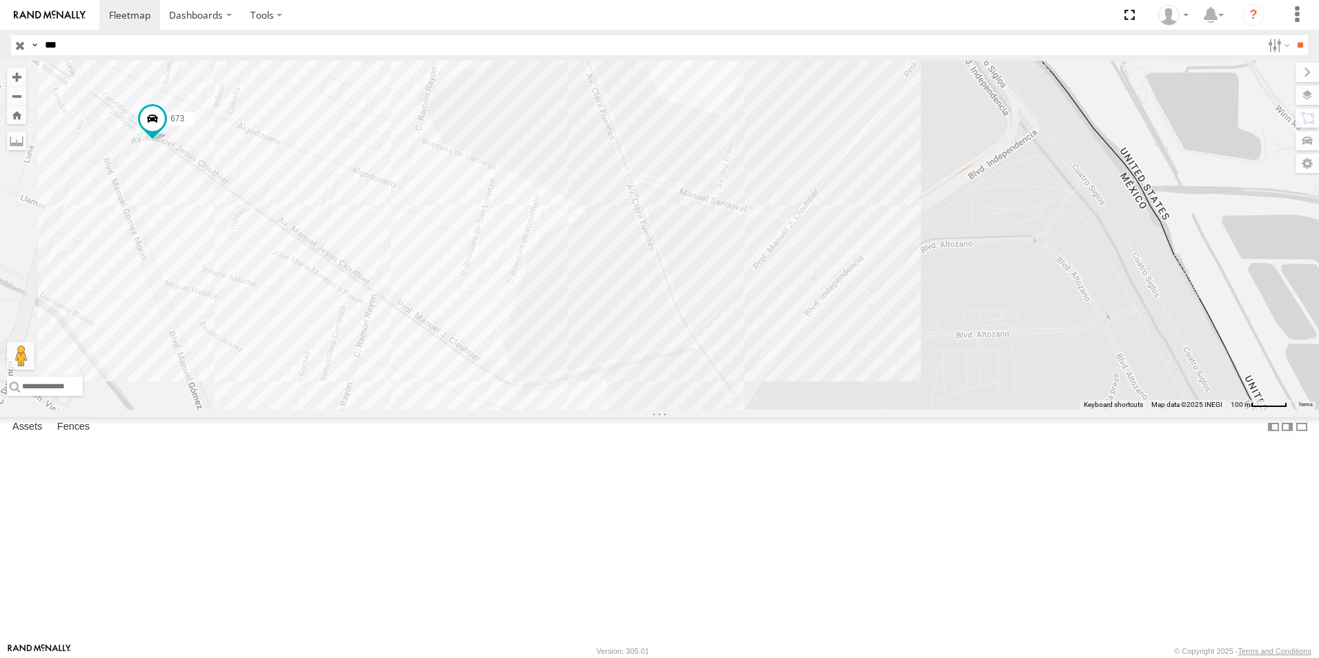
drag, startPoint x: 519, startPoint y: 477, endPoint x: 706, endPoint y: 302, distance: 256.2
click at [706, 302] on div "845 673 AN531673 5723" at bounding box center [659, 235] width 1319 height 349
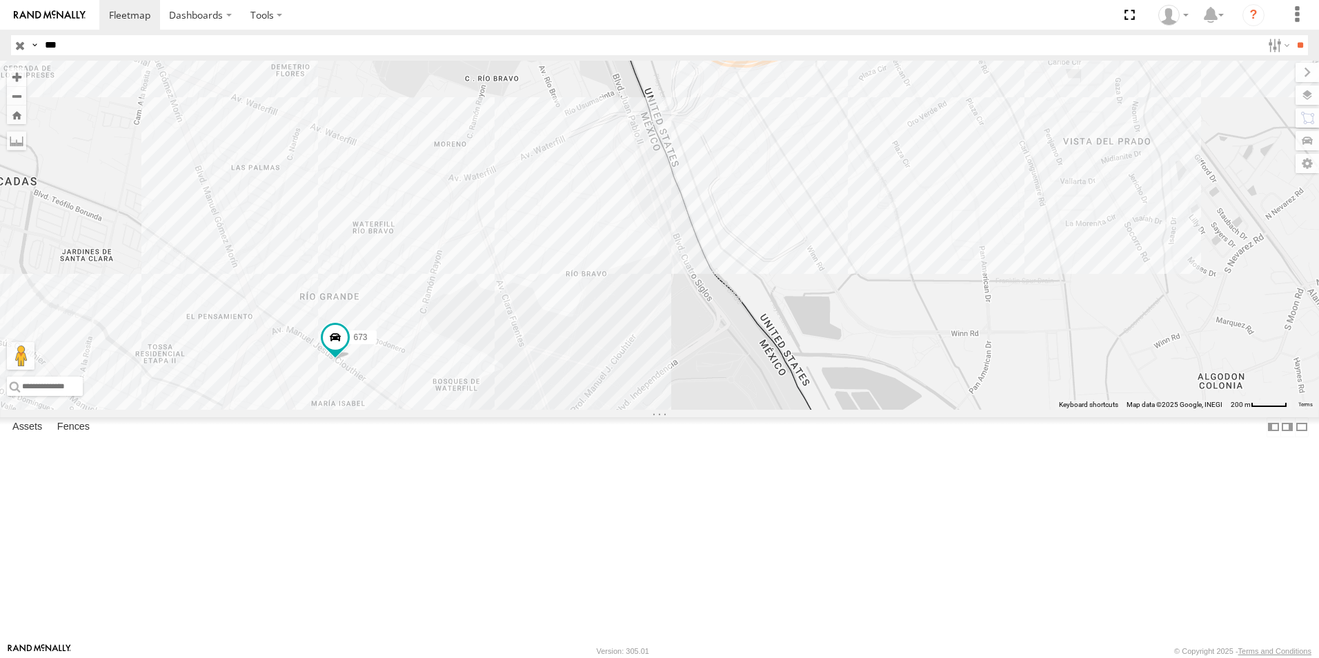
drag, startPoint x: 647, startPoint y: 290, endPoint x: 859, endPoint y: 509, distance: 304.9
click at [859, 410] on div "673" at bounding box center [659, 235] width 1319 height 349
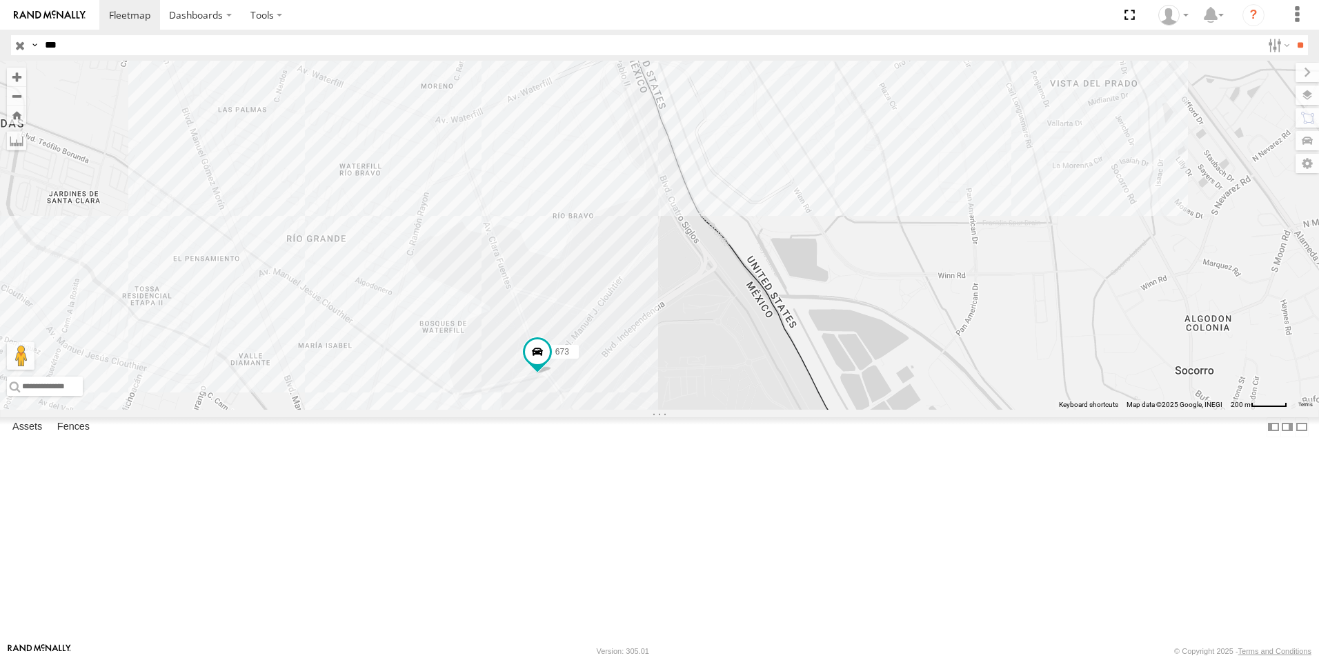
drag, startPoint x: 757, startPoint y: 248, endPoint x: 741, endPoint y: 322, distance: 75.6
click at [741, 322] on div "AN531673 [PHONE_NUMBER]" at bounding box center [659, 235] width 1319 height 349
